Goal: Information Seeking & Learning: Learn about a topic

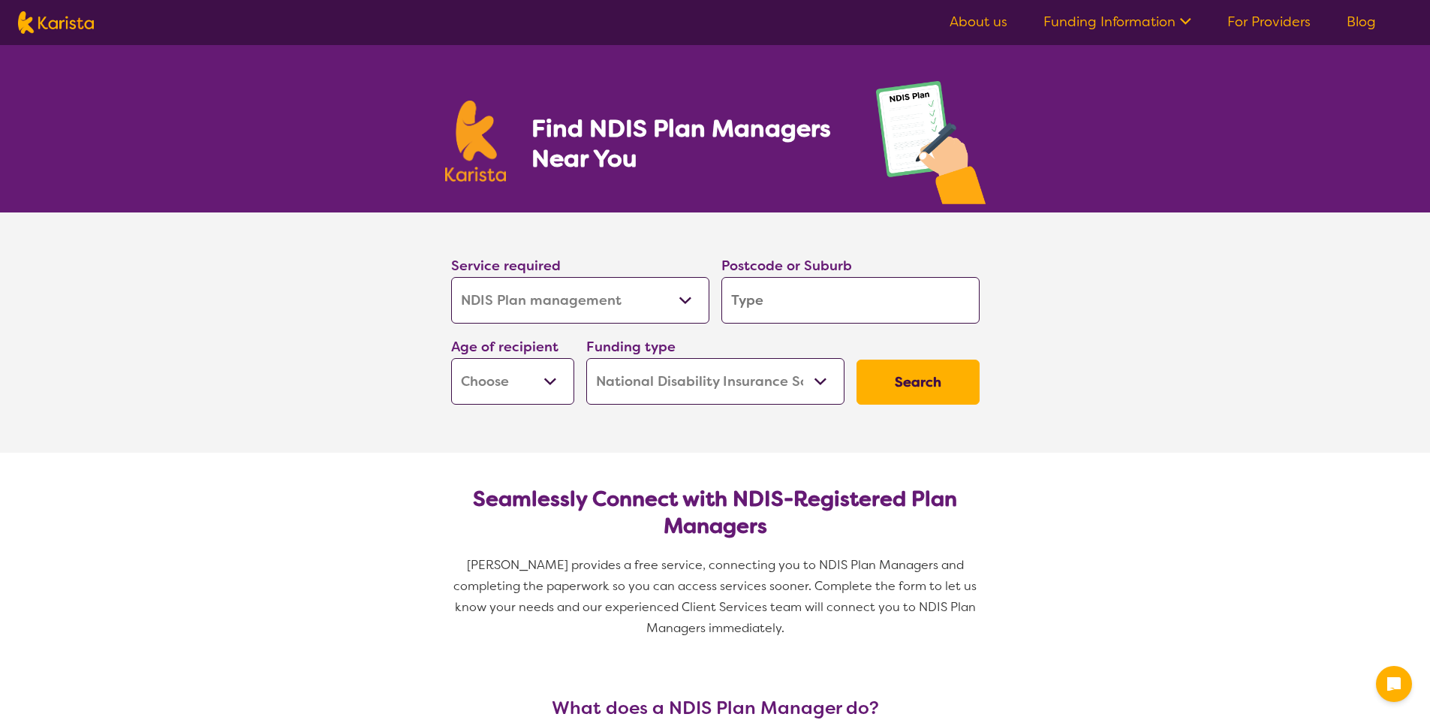
select select "NDIS Plan management"
select select "NDIS"
select select "NDIS Plan management"
select select "NDIS"
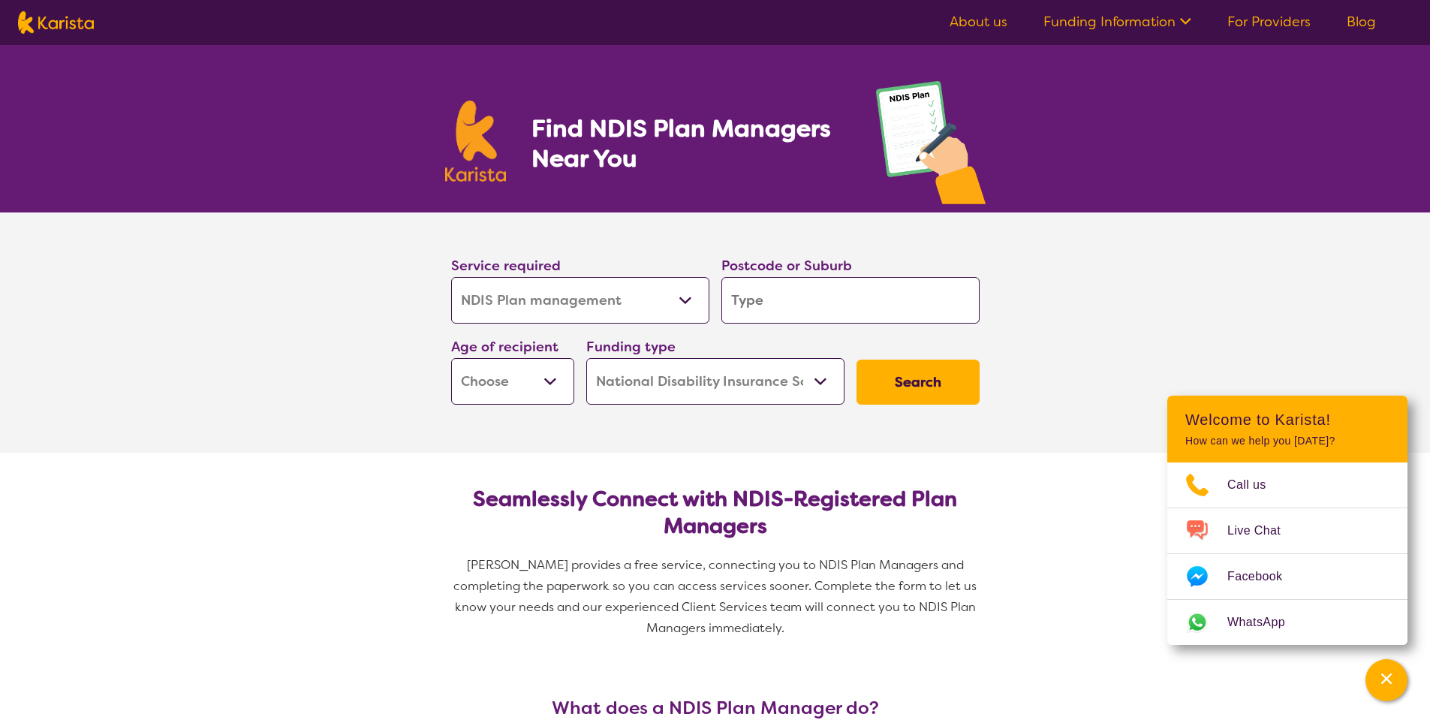
click at [785, 297] on input "search" at bounding box center [850, 300] width 258 height 47
type input "3810"
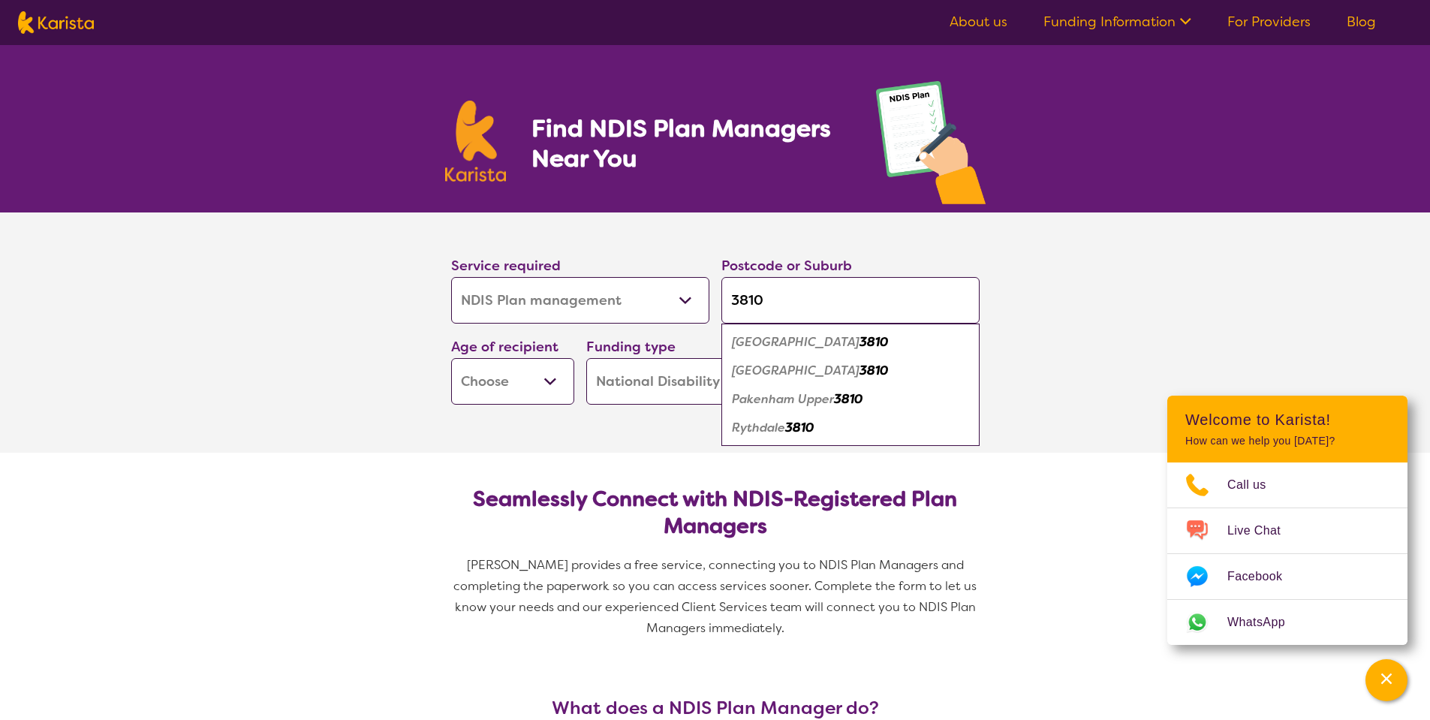
click at [860, 338] on em "3810" at bounding box center [874, 342] width 29 height 16
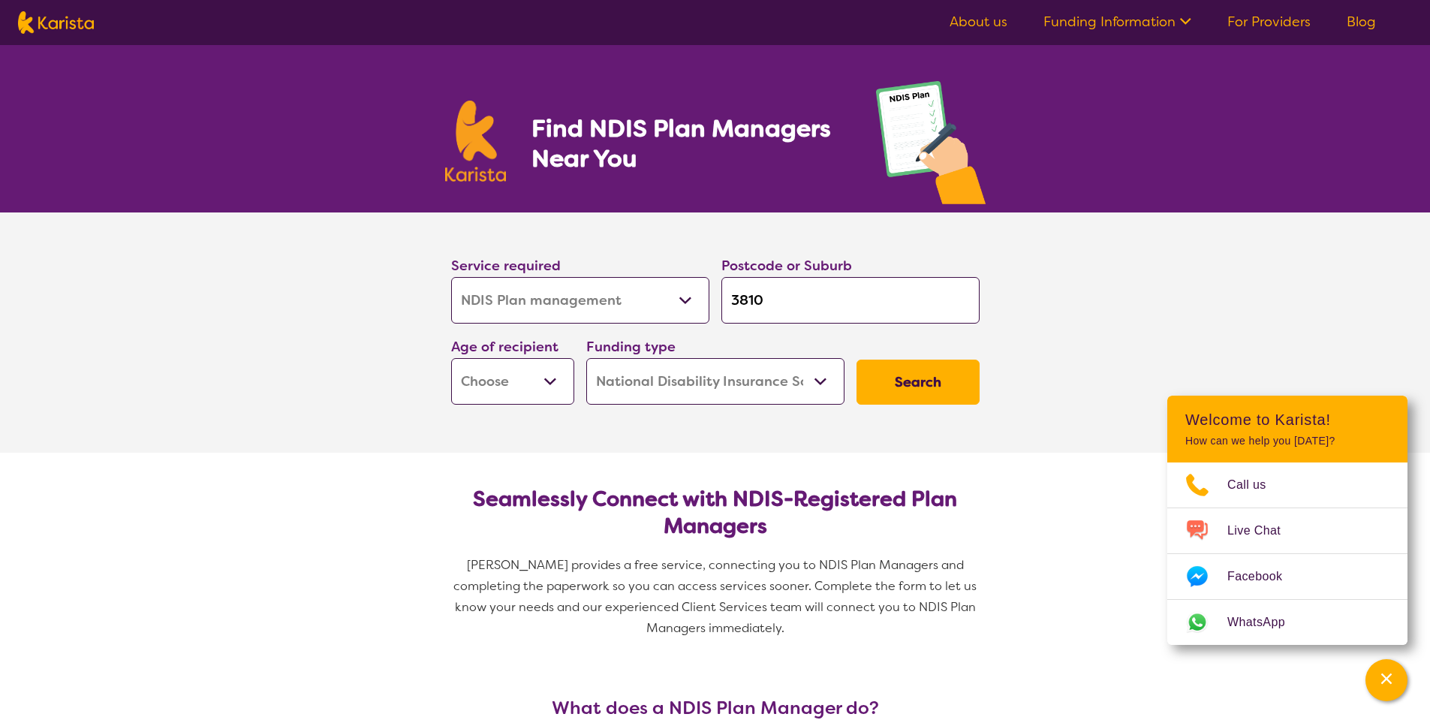
click at [932, 390] on button "Search" at bounding box center [918, 382] width 123 height 45
click at [547, 383] on select "Early Childhood - 0 to 9 Child - 10 to 11 Adolescent - 12 to 17 Adult - 18 to 6…" at bounding box center [512, 381] width 123 height 47
select select "EC"
click at [451, 358] on select "Early Childhood - 0 to 9 Child - 10 to 11 Adolescent - 12 to 17 Adult - 18 to 6…" at bounding box center [512, 381] width 123 height 47
select select "EC"
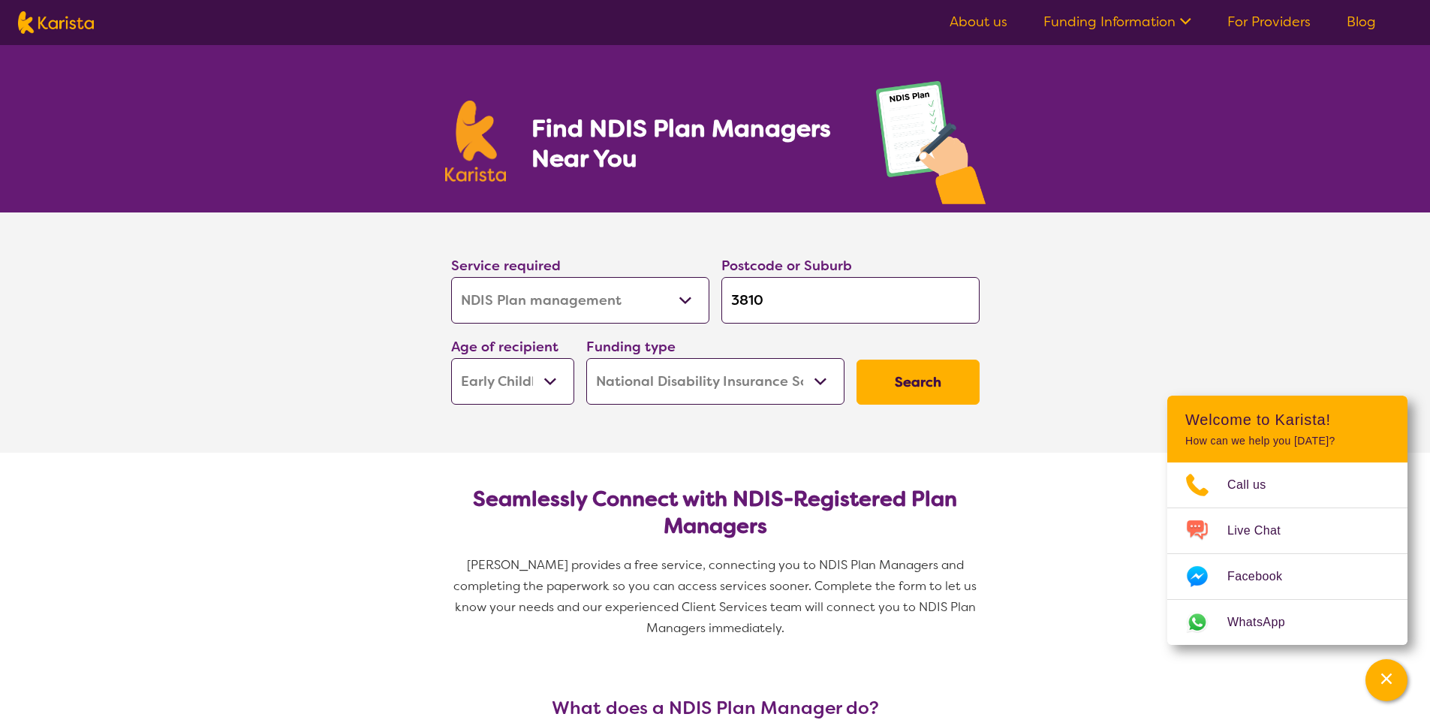
click at [735, 386] on select "Home Care Package (HCP) National Disability Insurance Scheme (NDIS) I don't know" at bounding box center [715, 381] width 258 height 47
click at [934, 386] on button "Search" at bounding box center [918, 382] width 123 height 45
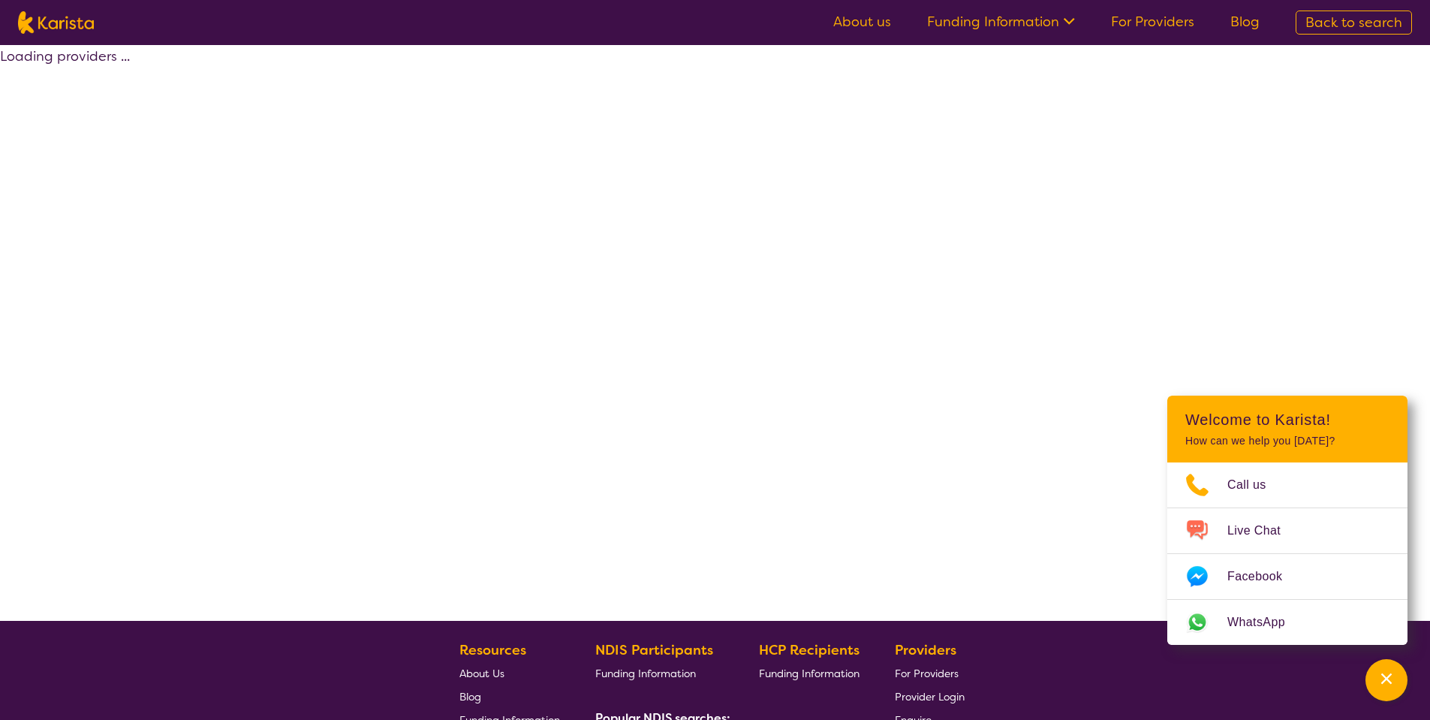
select select "by_score"
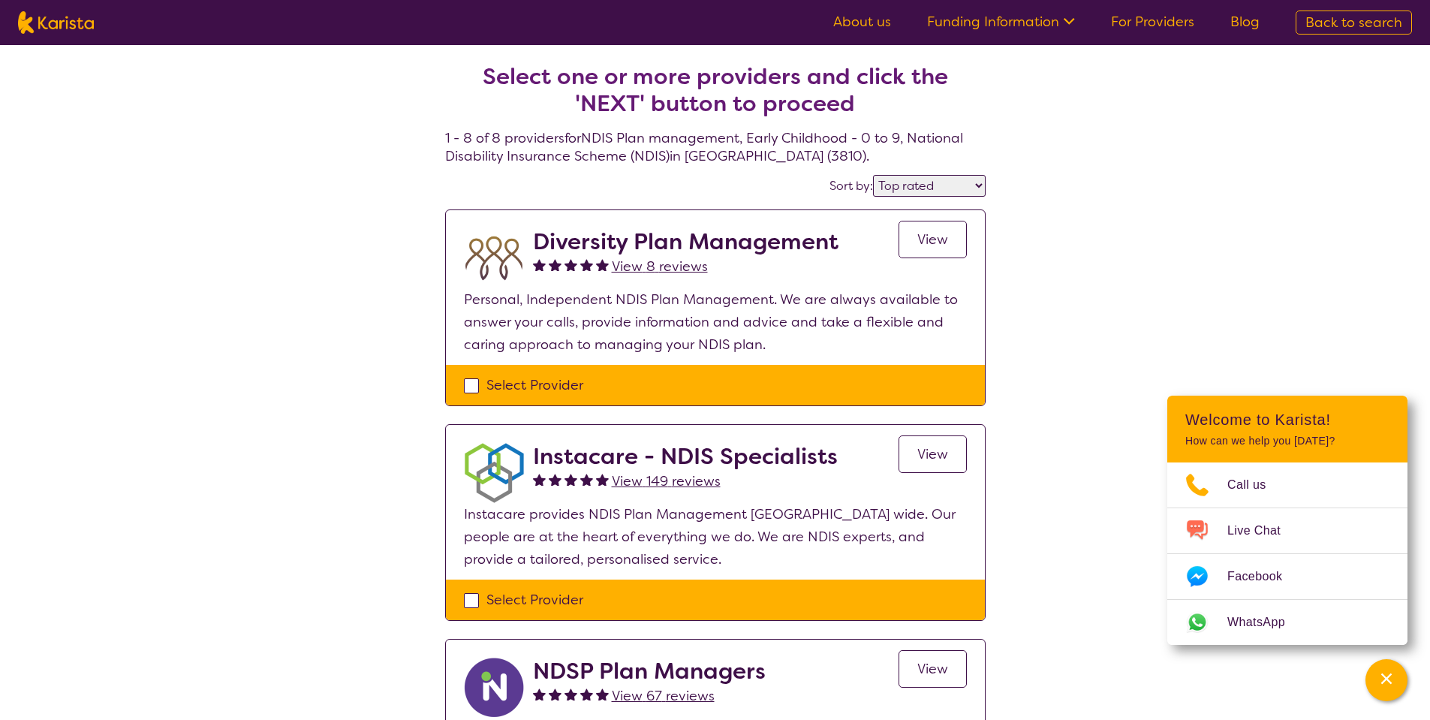
select select "NDIS Plan management"
select select "EC"
select select "NDIS"
select select "NDIS Plan management"
select select "EC"
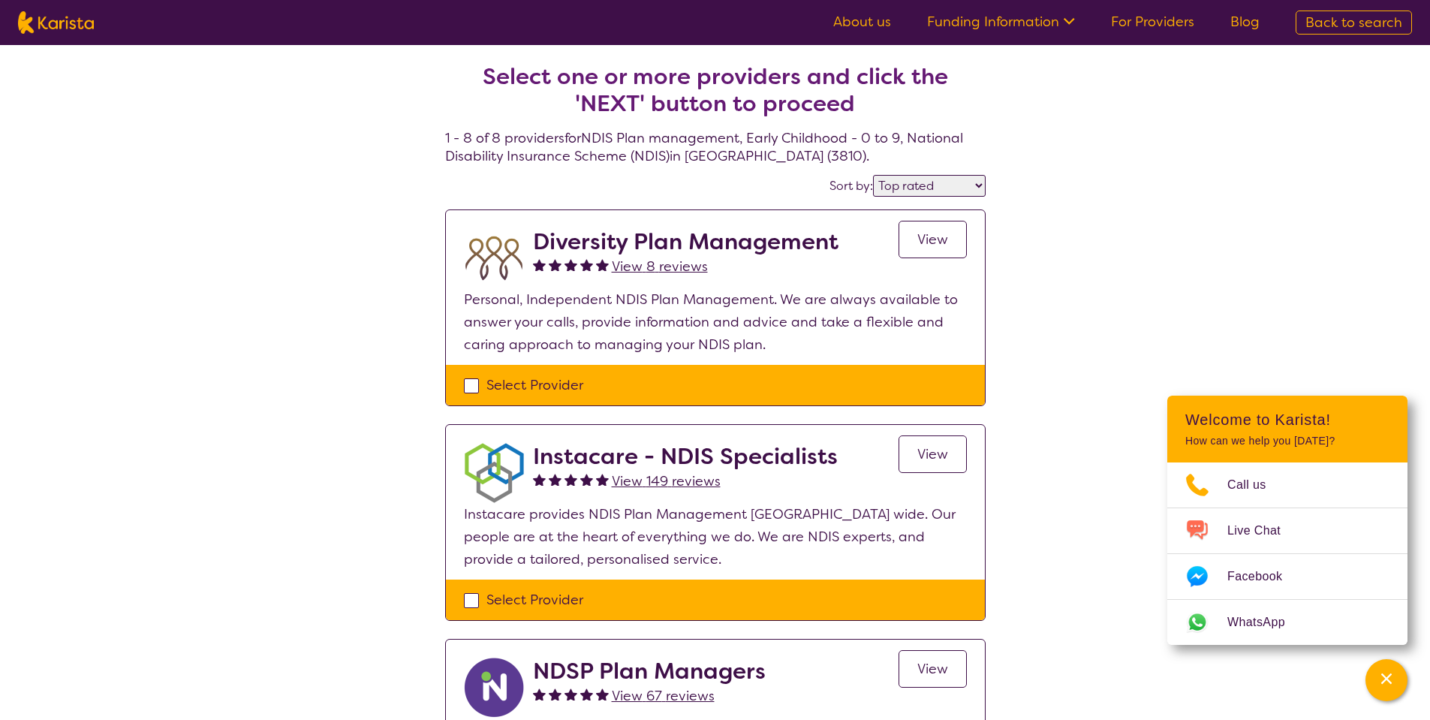
select select "NDIS"
